Goal: Task Accomplishment & Management: Manage account settings

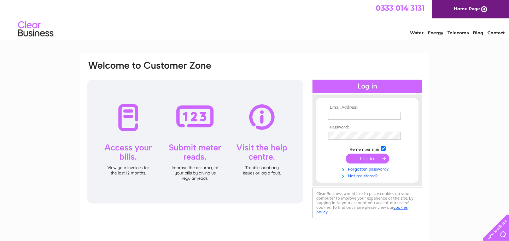
type input "stcbtreasurer@gmail.com"
click at [357, 160] on input "submit" at bounding box center [367, 159] width 43 height 10
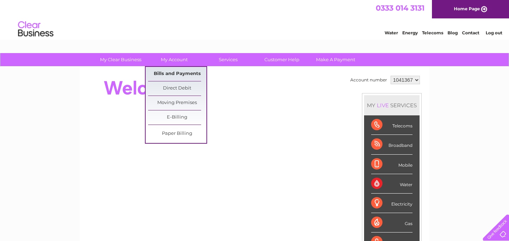
click at [171, 72] on link "Bills and Payments" at bounding box center [177, 74] width 58 height 14
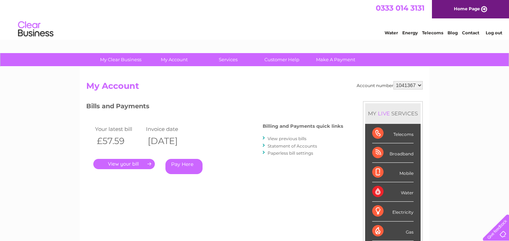
click at [171, 72] on div "Account number 1041367 My Account MY LIVE SERVICES Telecoms Broadband Mobile Wa…" at bounding box center [255, 184] width 350 height 234
click at [116, 163] on link "." at bounding box center [123, 164] width 61 height 10
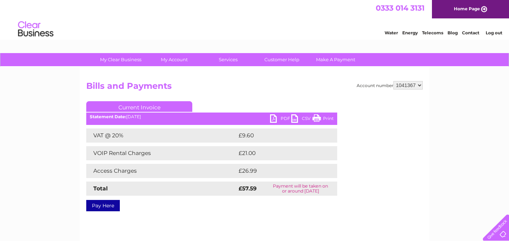
click at [283, 118] on link "PDF" at bounding box center [280, 119] width 21 height 10
